Goal: Task Accomplishment & Management: Use online tool/utility

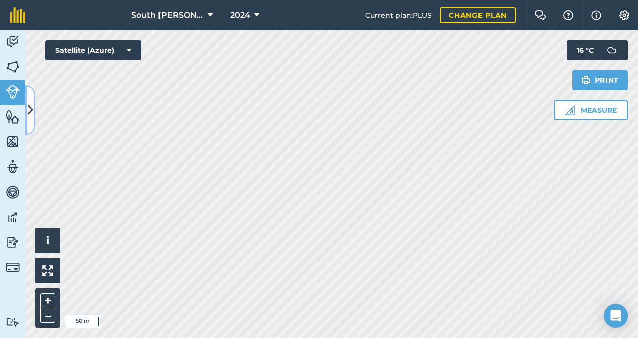
click at [28, 109] on icon at bounding box center [31, 110] width 6 height 18
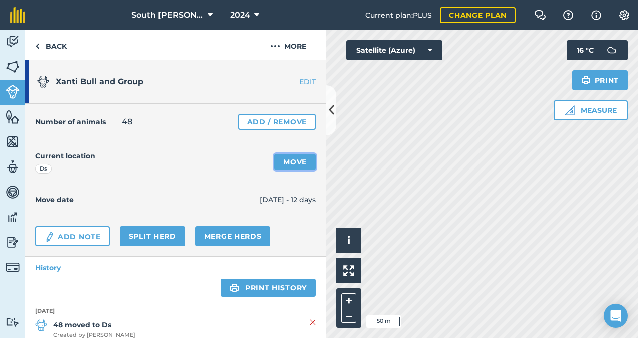
click at [286, 161] on link "Move" at bounding box center [295, 162] width 42 height 16
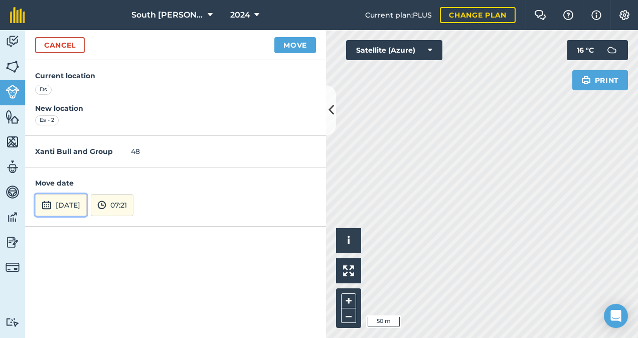
click at [75, 210] on button "[DATE]" at bounding box center [61, 205] width 52 height 22
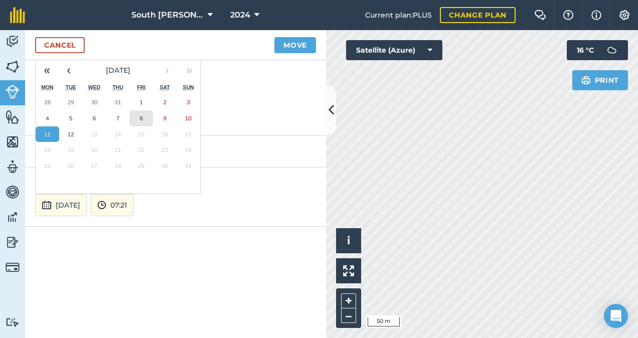
click at [142, 118] on abbr "8" at bounding box center [141, 118] width 3 height 7
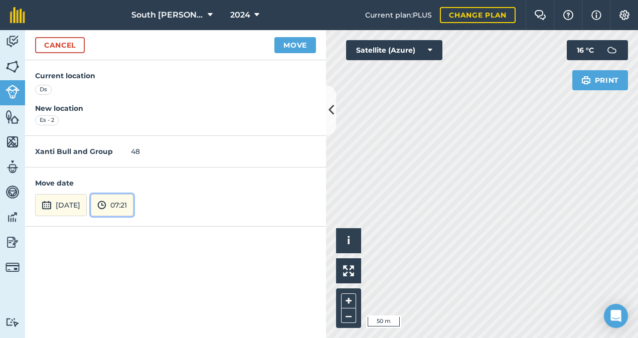
click at [133, 203] on button "07:21" at bounding box center [112, 205] width 43 height 22
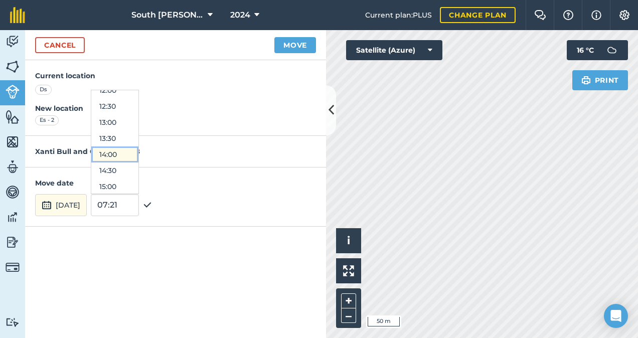
click at [135, 151] on button "14:00" at bounding box center [114, 155] width 47 height 16
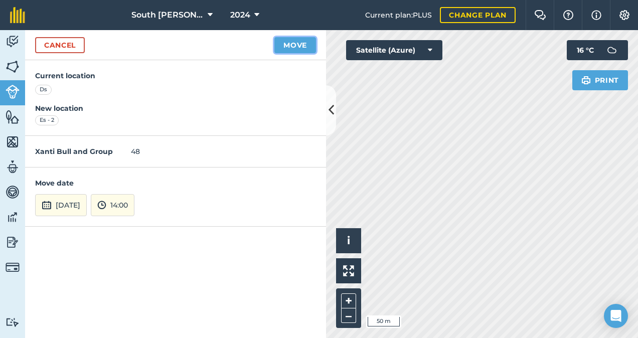
click at [294, 48] on button "Move" at bounding box center [295, 45] width 42 height 16
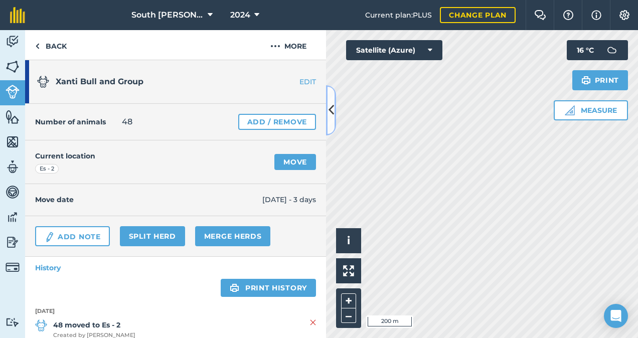
click at [331, 112] on icon at bounding box center [332, 110] width 6 height 18
